Goal: Task Accomplishment & Management: Manage account settings

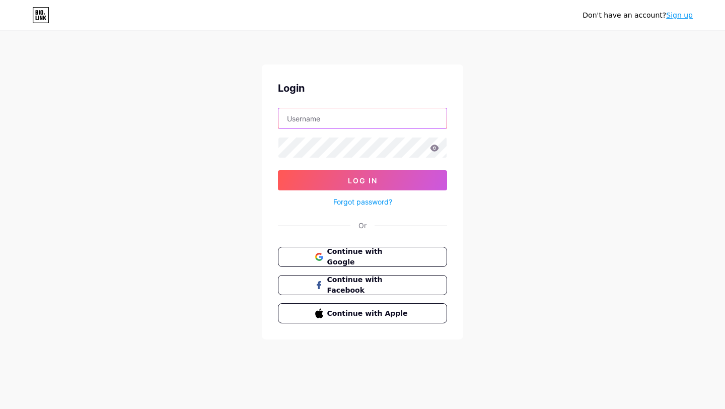
type input "[EMAIL_ADDRESS][DOMAIN_NAME]"
click at [435, 148] on icon at bounding box center [435, 148] width 9 height 7
click at [435, 151] on icon at bounding box center [435, 148] width 9 height 7
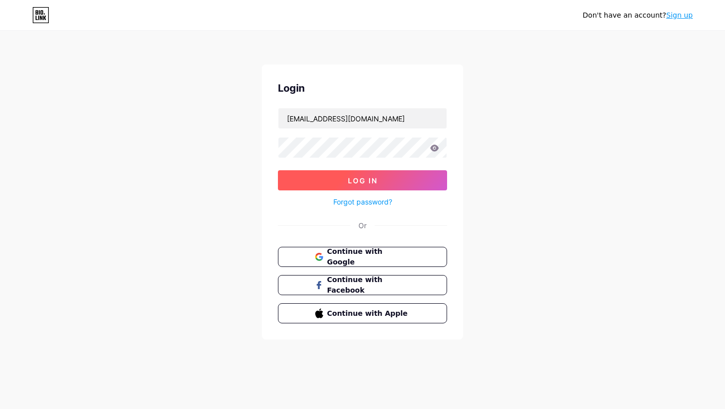
click at [383, 180] on button "Log In" at bounding box center [362, 180] width 169 height 20
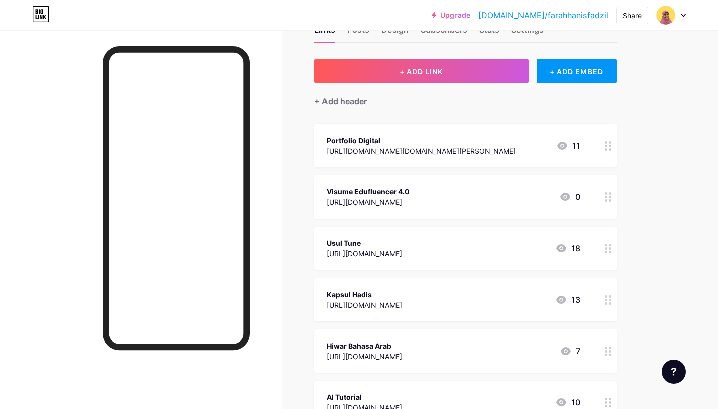
scroll to position [34, 0]
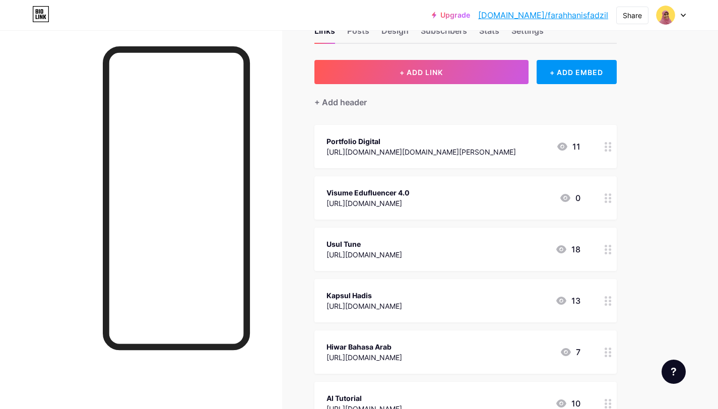
click at [486, 167] on div "Portfolio Digital [URL][DOMAIN_NAME][DOMAIN_NAME][PERSON_NAME] 11" at bounding box center [465, 146] width 302 height 43
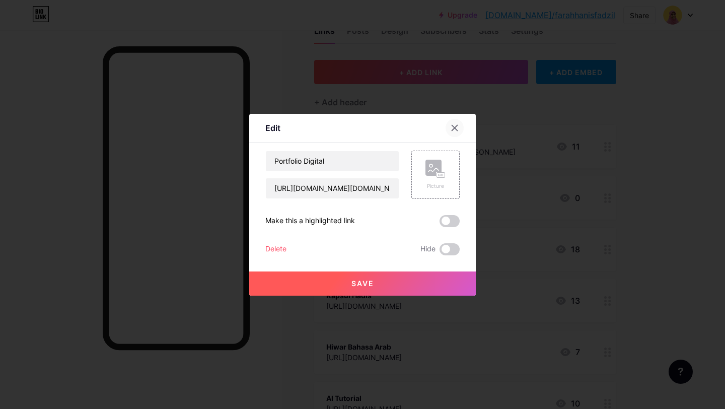
click at [456, 130] on icon at bounding box center [455, 128] width 8 height 8
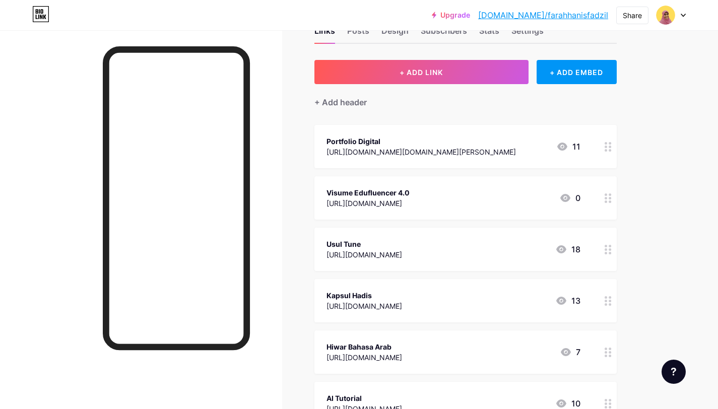
click at [608, 194] on icon at bounding box center [607, 198] width 7 height 10
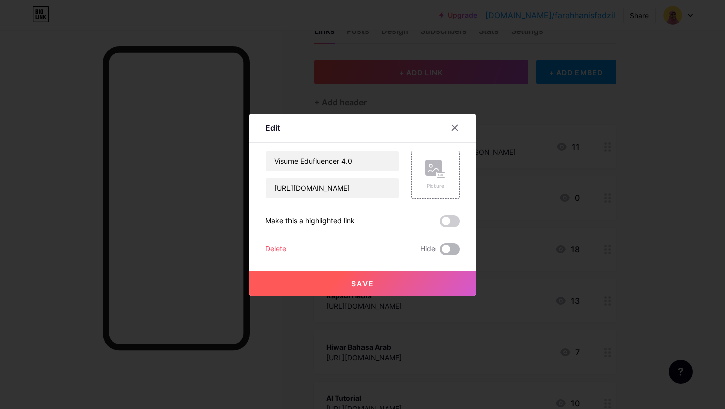
click at [458, 248] on span at bounding box center [450, 249] width 20 height 12
click at [440, 252] on input "checkbox" at bounding box center [440, 252] width 0 height 0
click at [418, 276] on button "Save" at bounding box center [362, 283] width 227 height 24
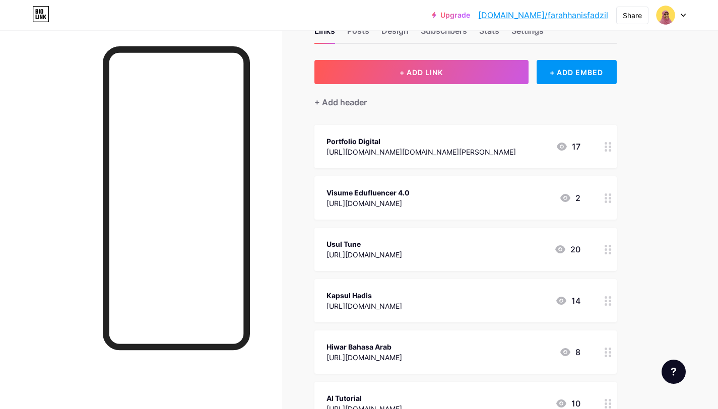
click at [609, 151] on icon at bounding box center [607, 147] width 7 height 10
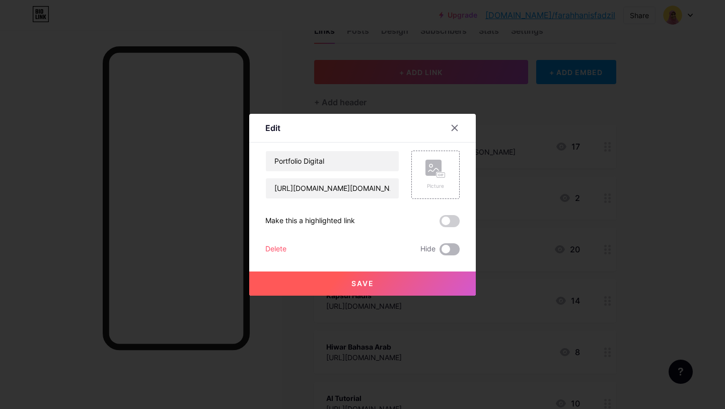
click at [454, 251] on span at bounding box center [450, 249] width 20 height 12
click at [440, 252] on input "checkbox" at bounding box center [440, 252] width 0 height 0
click at [421, 281] on button "Save" at bounding box center [362, 283] width 227 height 24
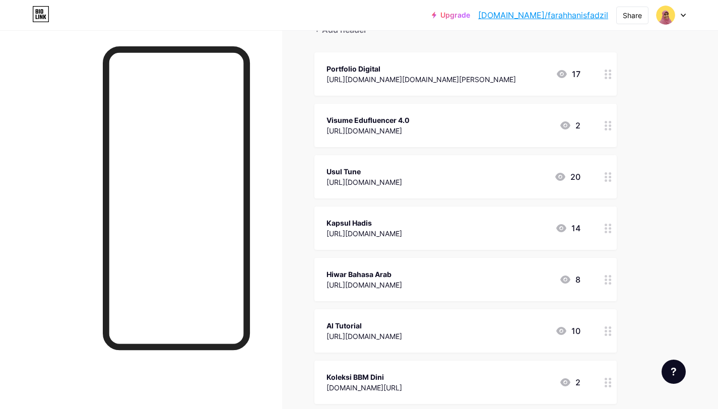
scroll to position [0, 0]
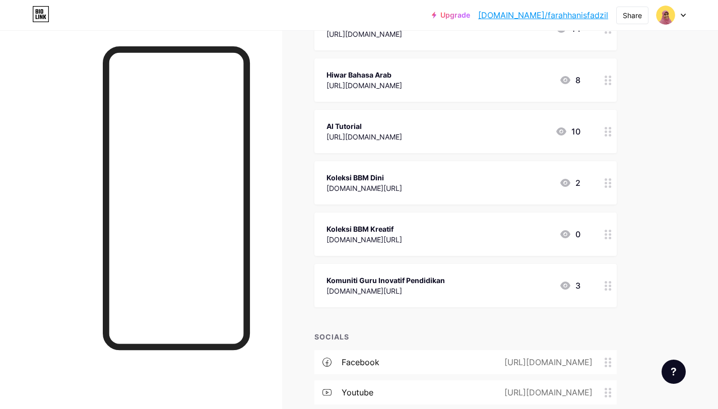
scroll to position [307, 0]
click at [608, 233] on icon at bounding box center [607, 233] width 7 height 10
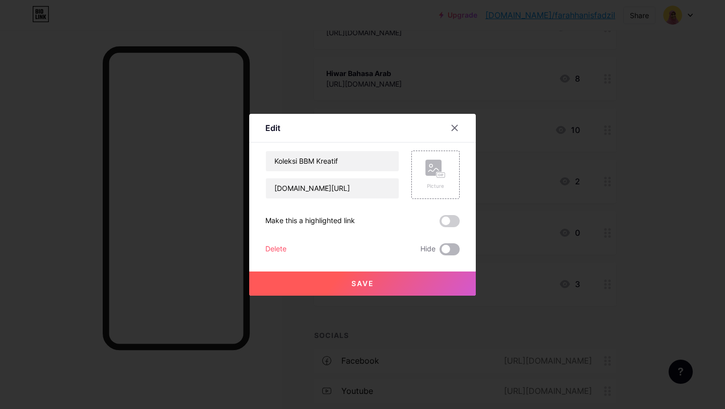
click at [457, 250] on span at bounding box center [450, 249] width 20 height 12
click at [440, 252] on input "checkbox" at bounding box center [440, 252] width 0 height 0
click at [405, 286] on button "Save" at bounding box center [362, 283] width 227 height 24
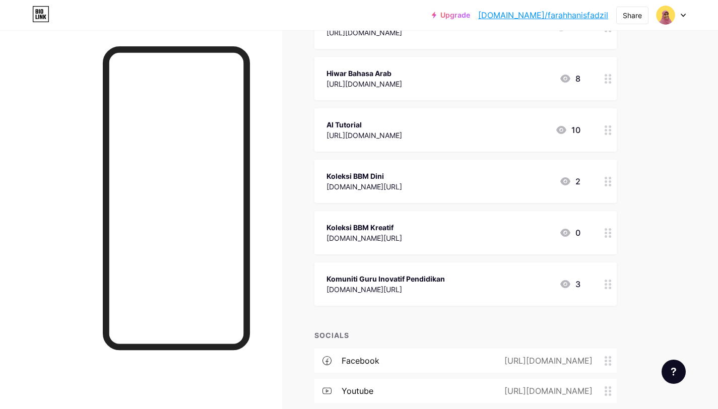
click at [258, 65] on div at bounding box center [141, 234] width 282 height 409
